Goal: Task Accomplishment & Management: Manage account settings

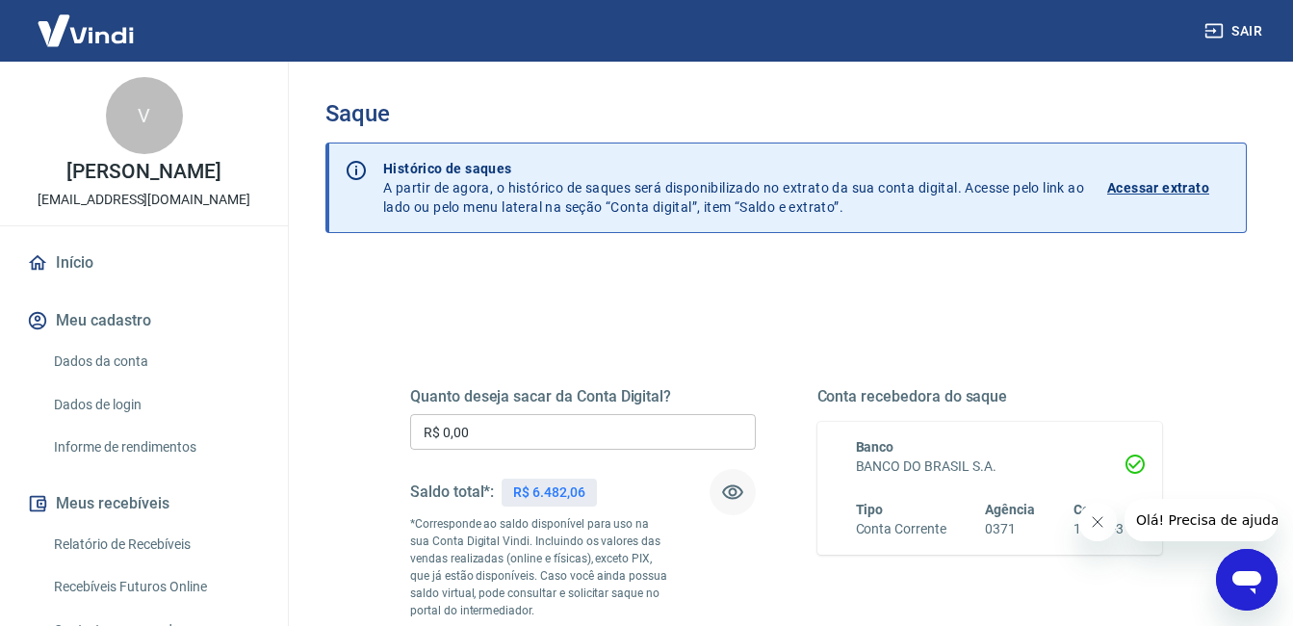
click at [731, 489] on icon "button" at bounding box center [732, 492] width 21 height 14
click at [731, 479] on button "button" at bounding box center [732, 492] width 46 height 46
click at [725, 503] on icon "button" at bounding box center [732, 491] width 23 height 23
click at [732, 496] on icon "button" at bounding box center [732, 492] width 21 height 18
click at [583, 438] on input "R$ 0,00" at bounding box center [583, 432] width 346 height 36
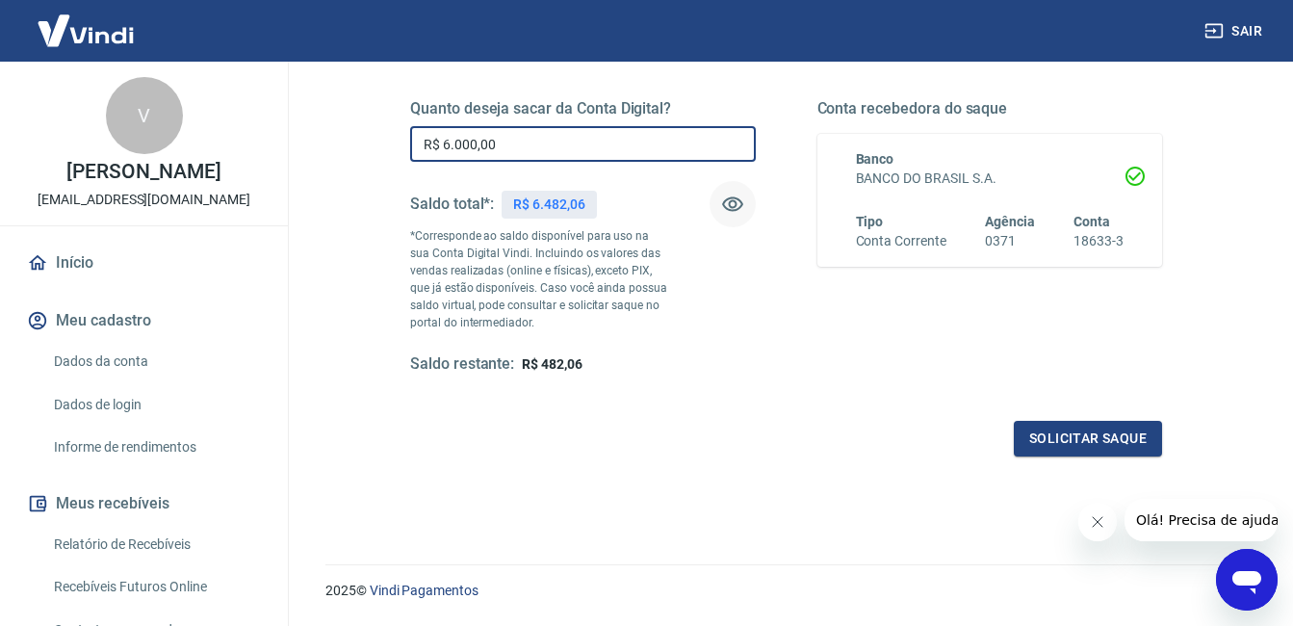
scroll to position [289, 0]
type input "R$ 6.000,00"
click at [1119, 433] on button "Solicitar saque" at bounding box center [1087, 438] width 148 height 36
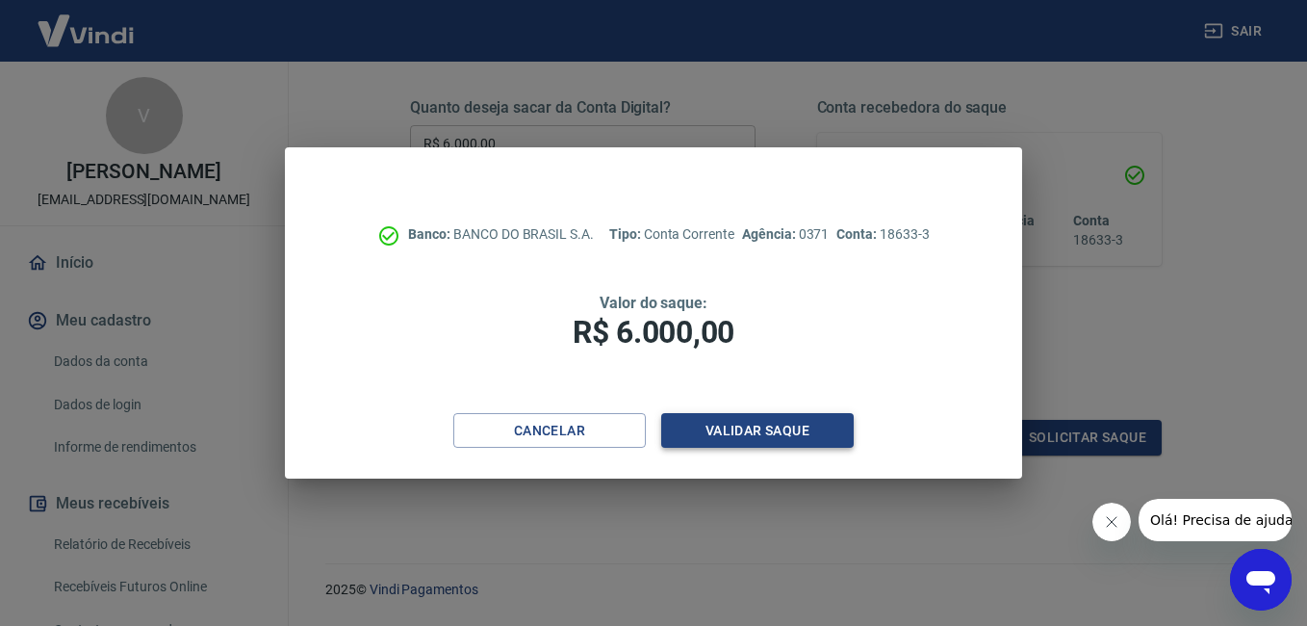
click at [808, 429] on button "Validar saque" at bounding box center [757, 431] width 192 height 36
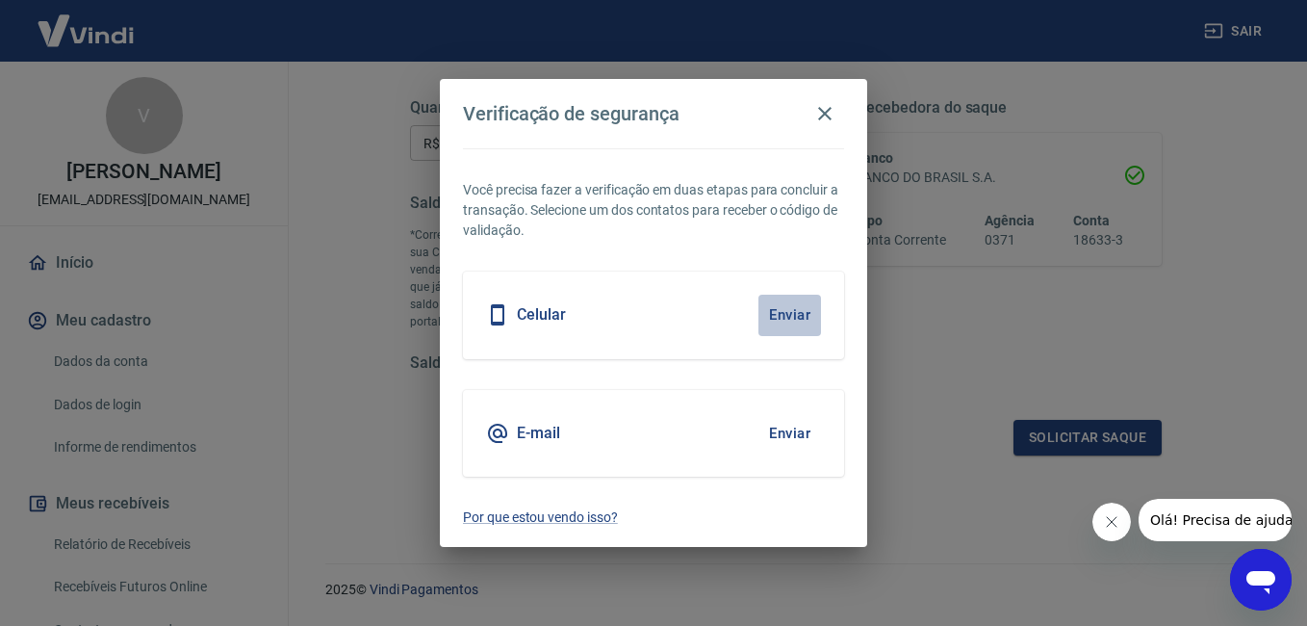
click at [758, 329] on button "Enviar" at bounding box center [789, 315] width 63 height 40
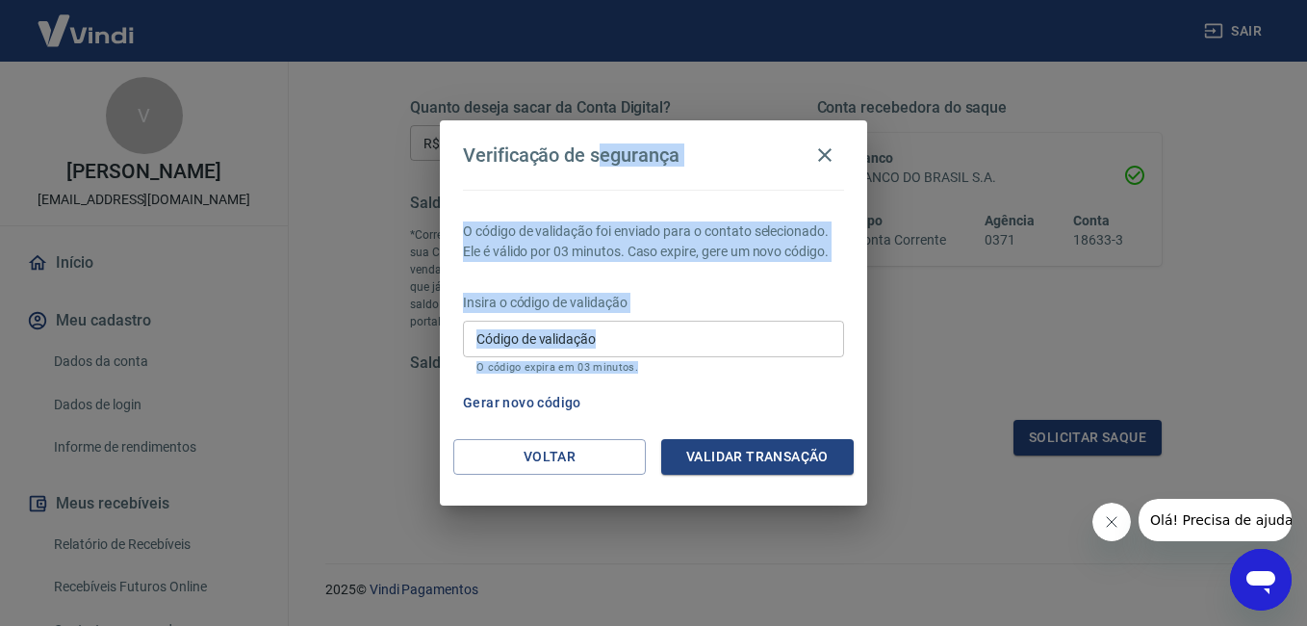
drag, startPoint x: 602, startPoint y: 151, endPoint x: 629, endPoint y: 423, distance: 272.8
click at [629, 423] on div "Verificação de segurança O código de validação foi enviado para o contato selec…" at bounding box center [653, 312] width 427 height 384
drag, startPoint x: 776, startPoint y: 298, endPoint x: 523, endPoint y: 200, distance: 271.5
click at [523, 200] on div "O código de validação foi enviado para o contato selecionado. Ele é válido por …" at bounding box center [653, 314] width 427 height 249
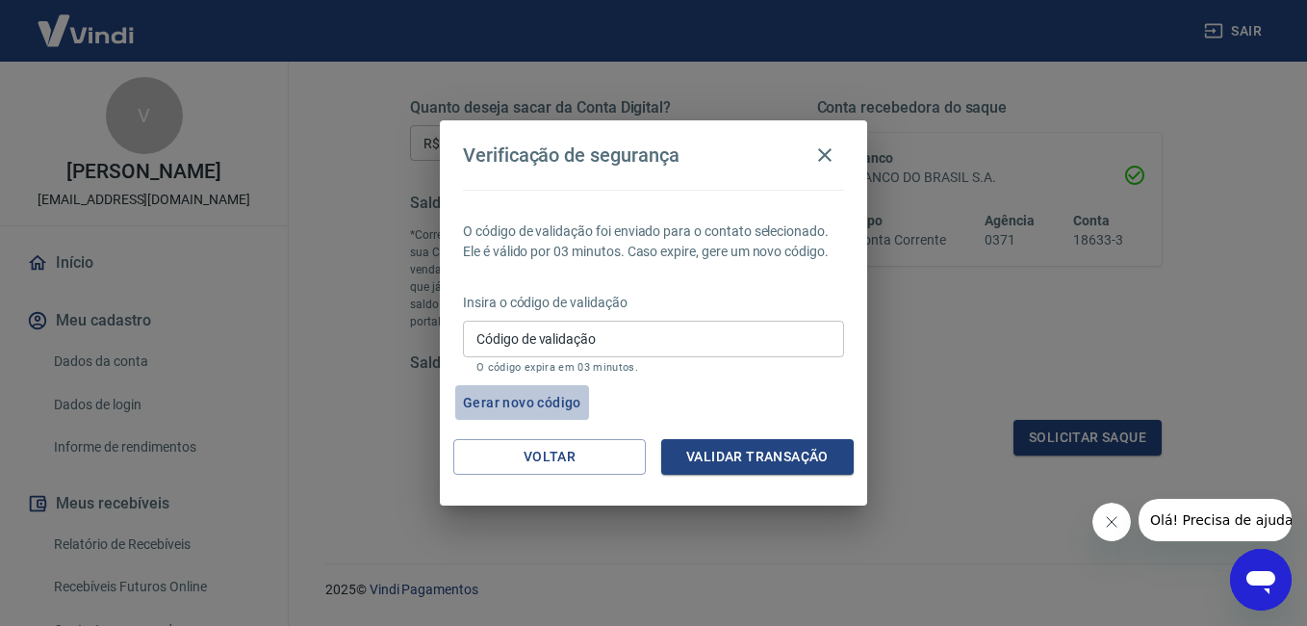
click at [556, 394] on button "Gerar novo código" at bounding box center [522, 403] width 134 height 36
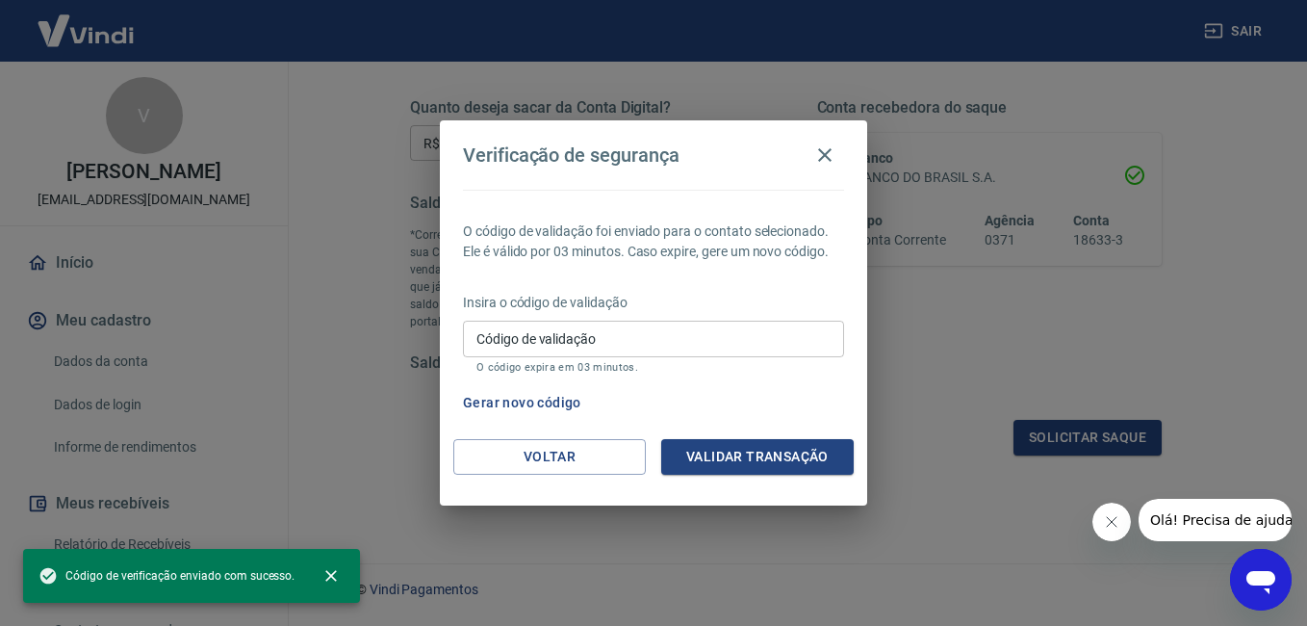
click at [222, 579] on span "Código de verificação enviado com sucesso." at bounding box center [166, 575] width 256 height 19
drag, startPoint x: 703, startPoint y: 144, endPoint x: 706, endPoint y: 227, distance: 82.9
click at [706, 227] on div "Verificação de segurança O código de validação foi enviado para o contato selec…" at bounding box center [653, 312] width 427 height 384
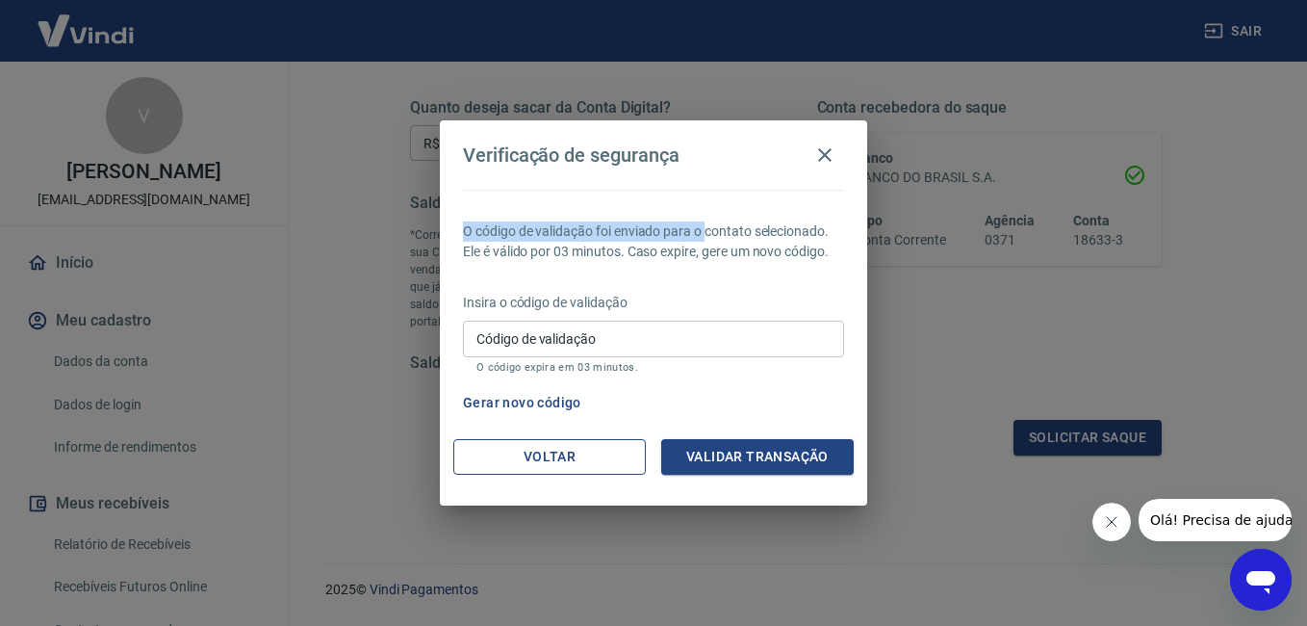
click at [610, 459] on button "Voltar" at bounding box center [549, 457] width 192 height 36
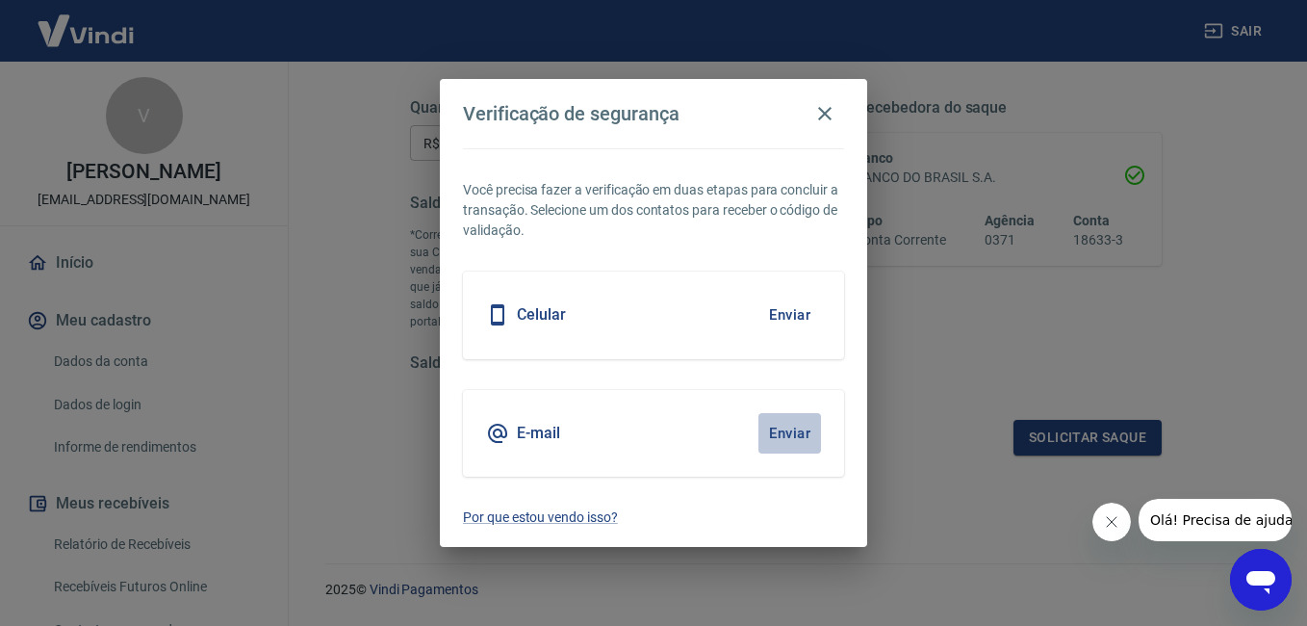
click at [794, 430] on button "Enviar" at bounding box center [789, 433] width 63 height 40
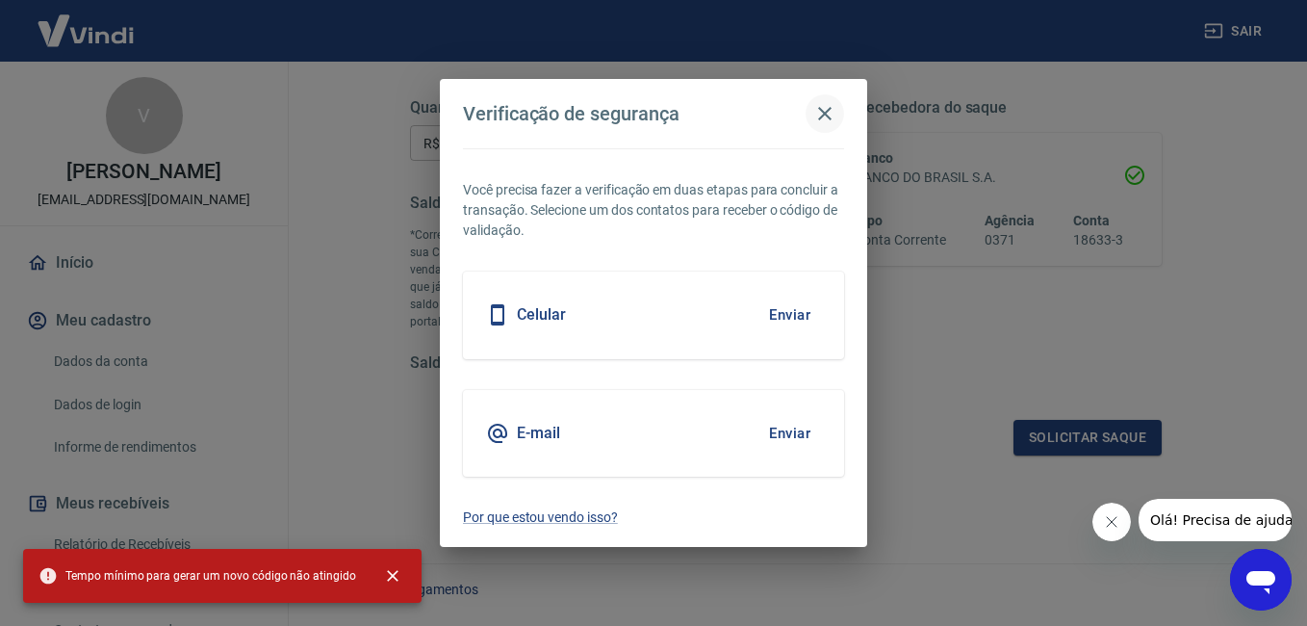
click at [821, 118] on icon "button" at bounding box center [824, 113] width 13 height 13
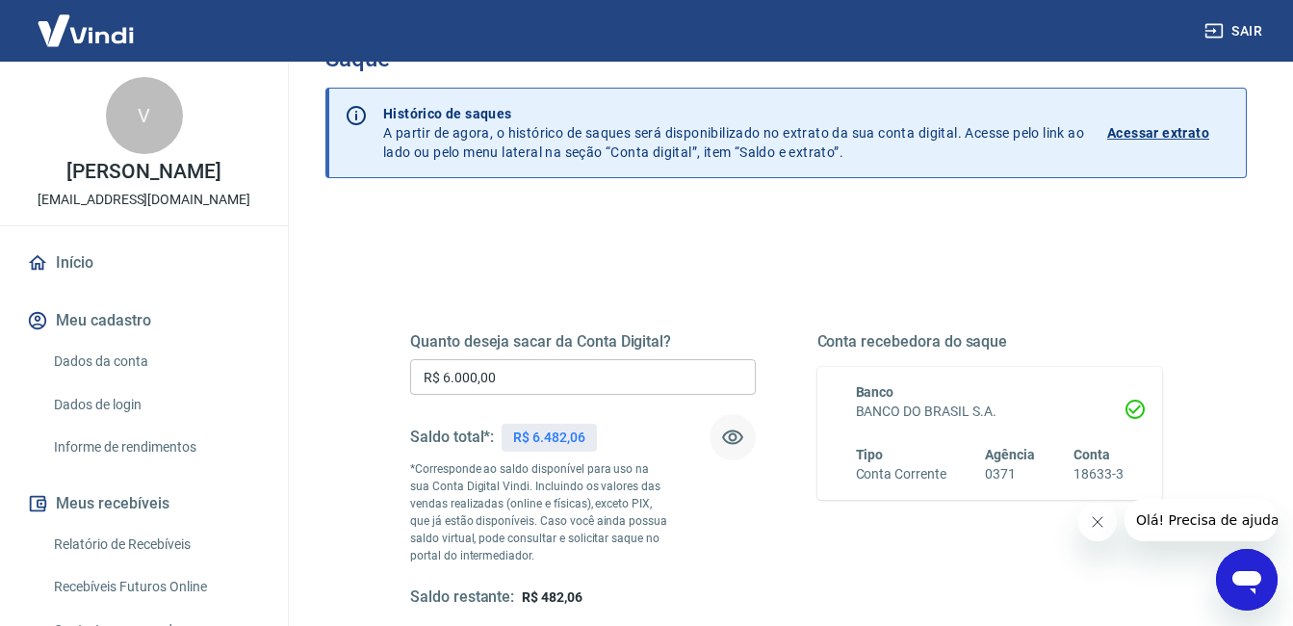
scroll to position [0, 0]
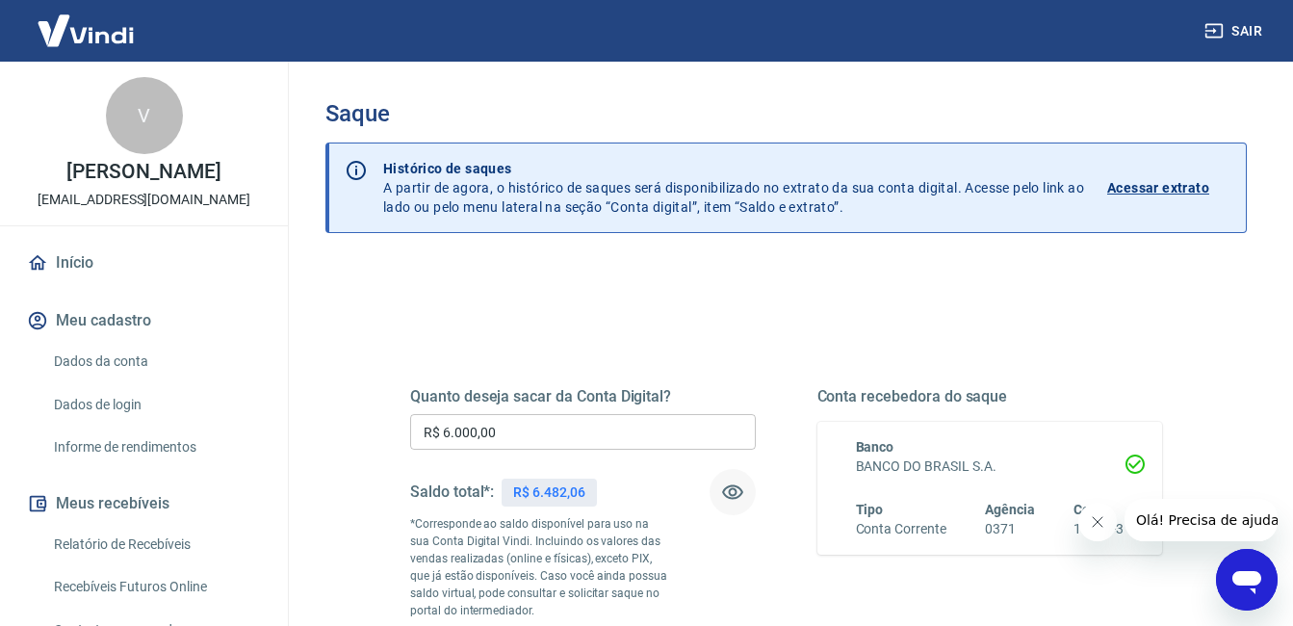
click at [1125, 189] on p "Acessar extrato" at bounding box center [1158, 187] width 102 height 19
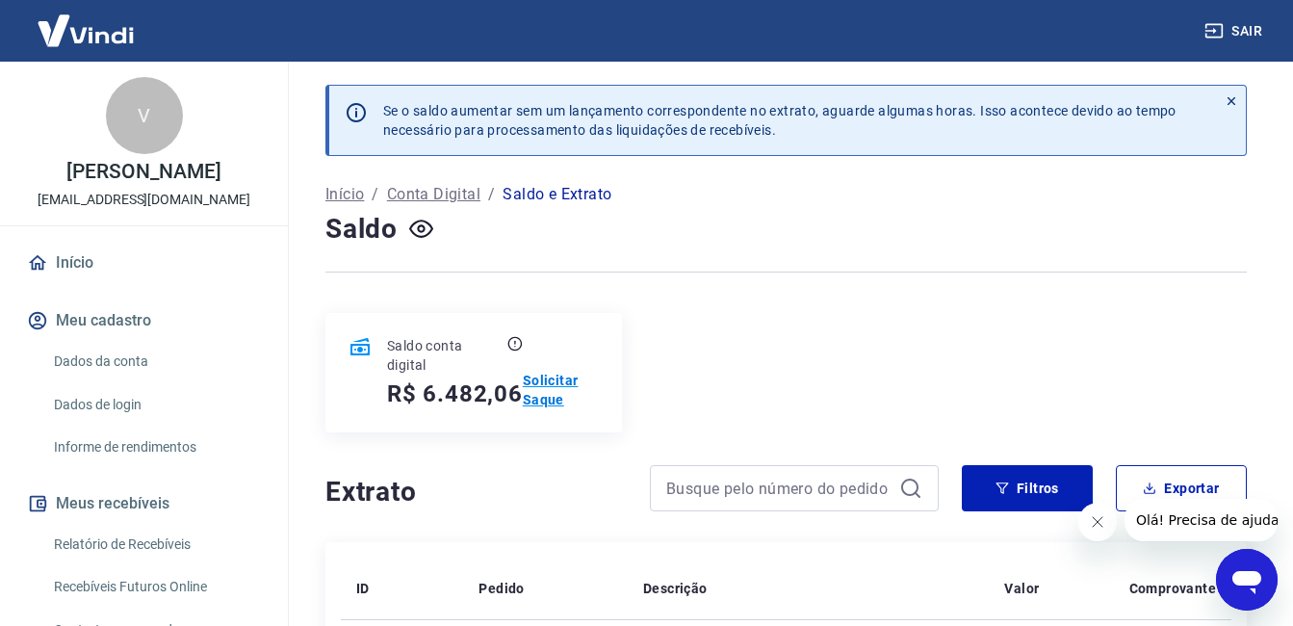
click at [543, 384] on p "Solicitar Saque" at bounding box center [561, 390] width 77 height 38
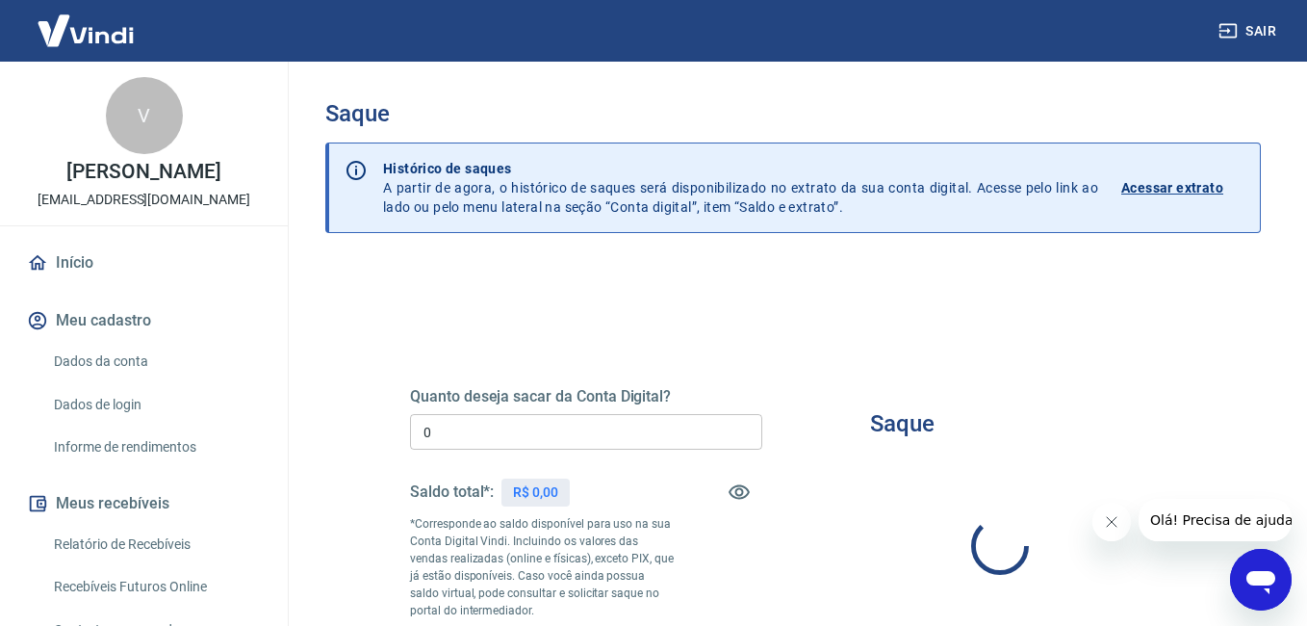
type input "R$ 0,00"
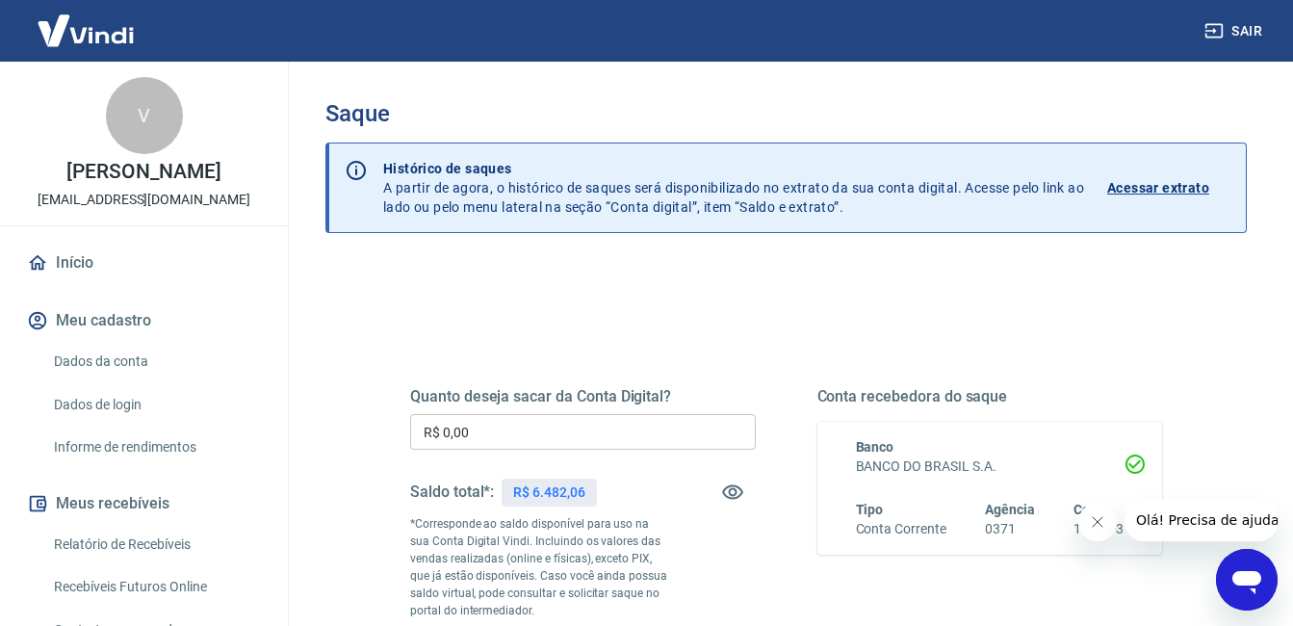
click at [125, 360] on link "Dados da conta" at bounding box center [155, 361] width 218 height 39
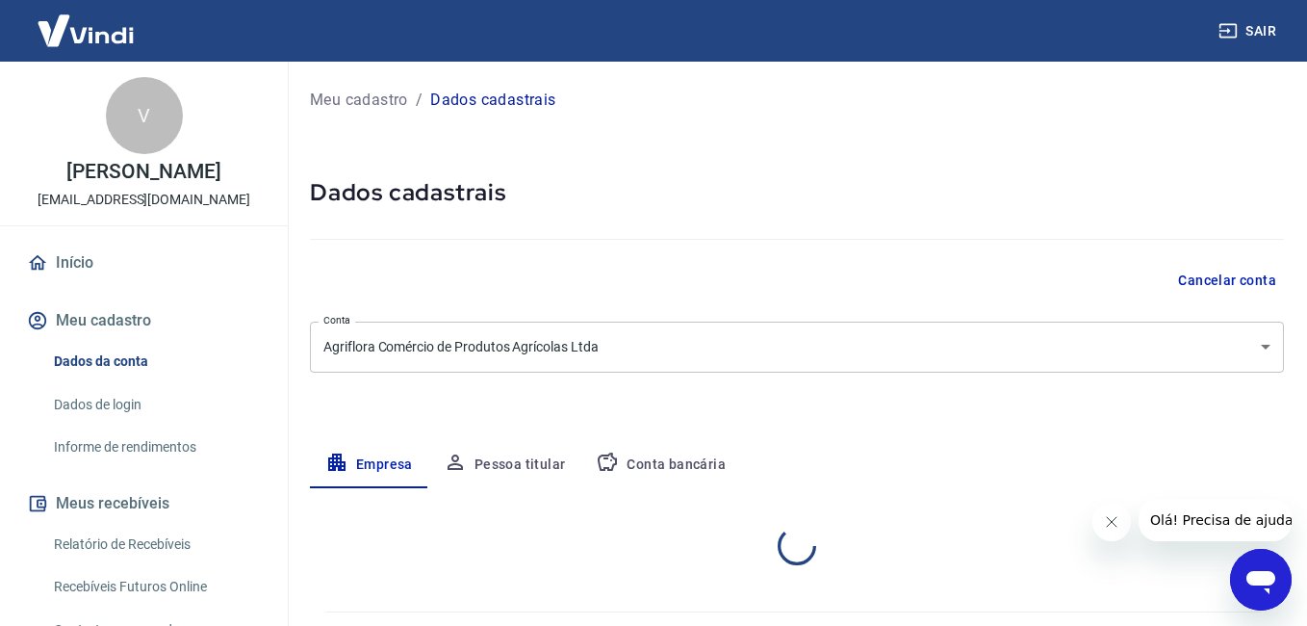
select select "RS"
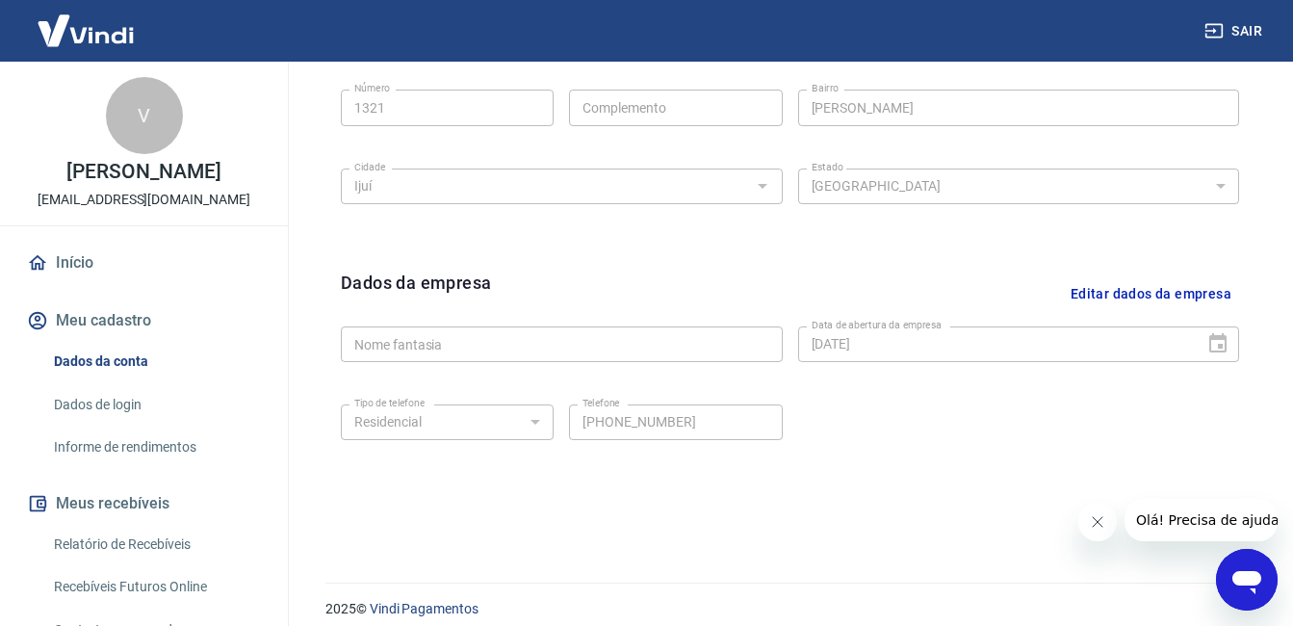
scroll to position [185, 0]
